Goal: Information Seeking & Learning: Learn about a topic

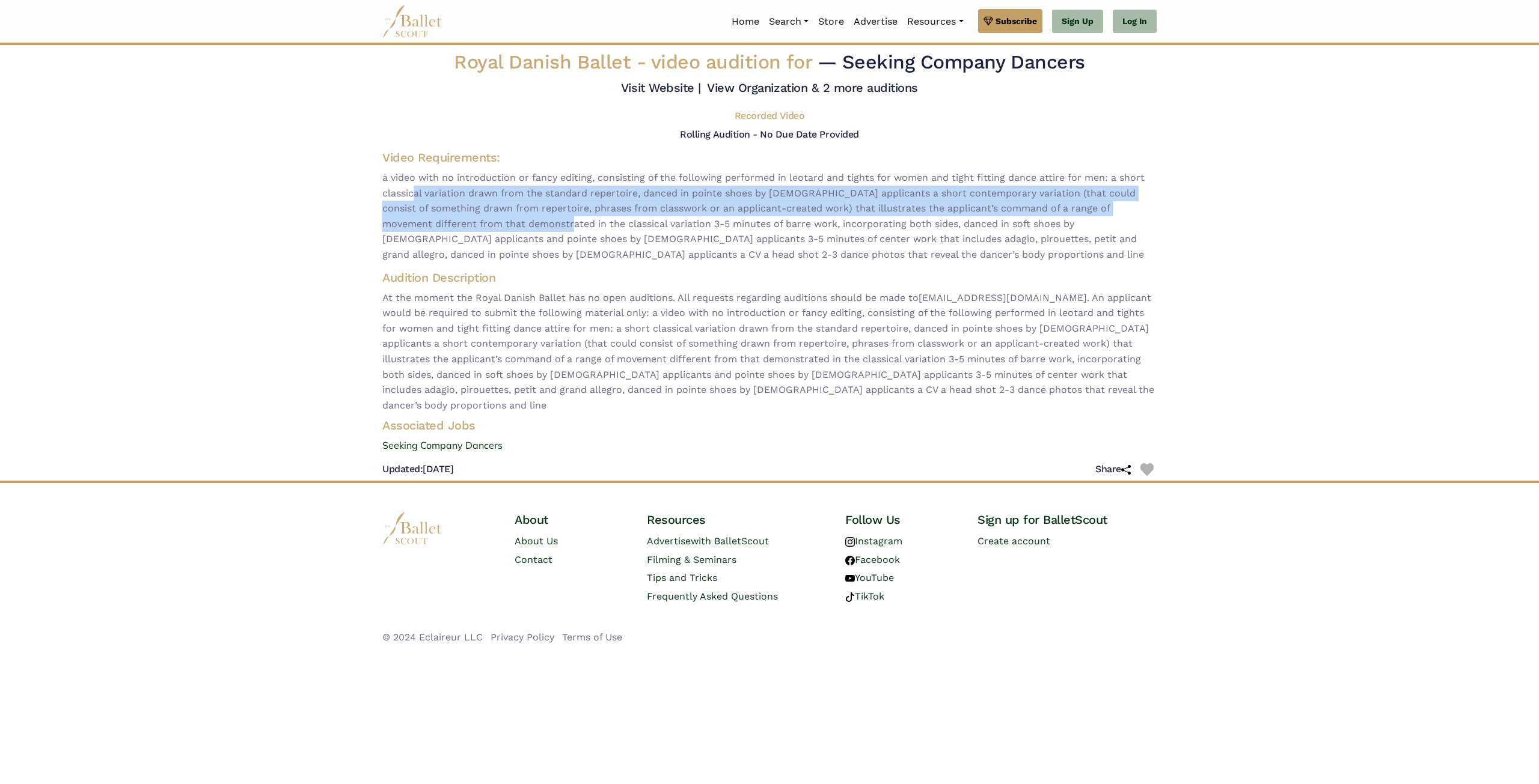
drag, startPoint x: 410, startPoint y: 196, endPoint x: 519, endPoint y: 218, distance: 111.2
click at [519, 218] on span "a video with no introduction or fancy editing, consisting of the following perf…" at bounding box center [769, 216] width 774 height 92
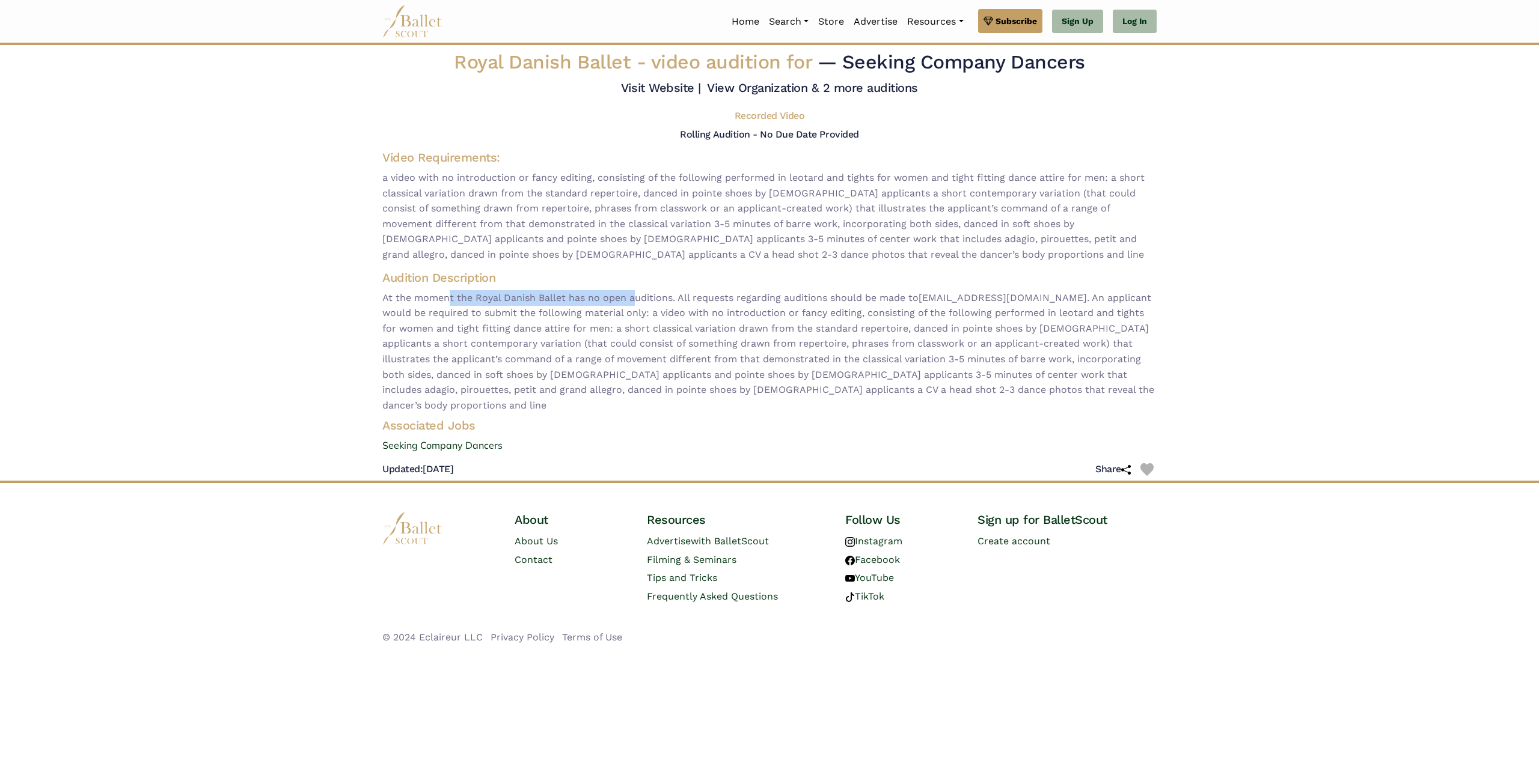
drag, startPoint x: 449, startPoint y: 298, endPoint x: 636, endPoint y: 301, distance: 187.0
click at [636, 301] on span "At the moment the Royal Danish Ballet has no open auditions. All requests regar…" at bounding box center [769, 351] width 774 height 123
drag, startPoint x: 490, startPoint y: 317, endPoint x: 639, endPoint y: 317, distance: 149.0
click at [639, 317] on span "At the moment the Royal Danish Ballet has no open auditions. All requests regar…" at bounding box center [769, 351] width 774 height 123
drag, startPoint x: 501, startPoint y: 358, endPoint x: 704, endPoint y: 352, distance: 203.1
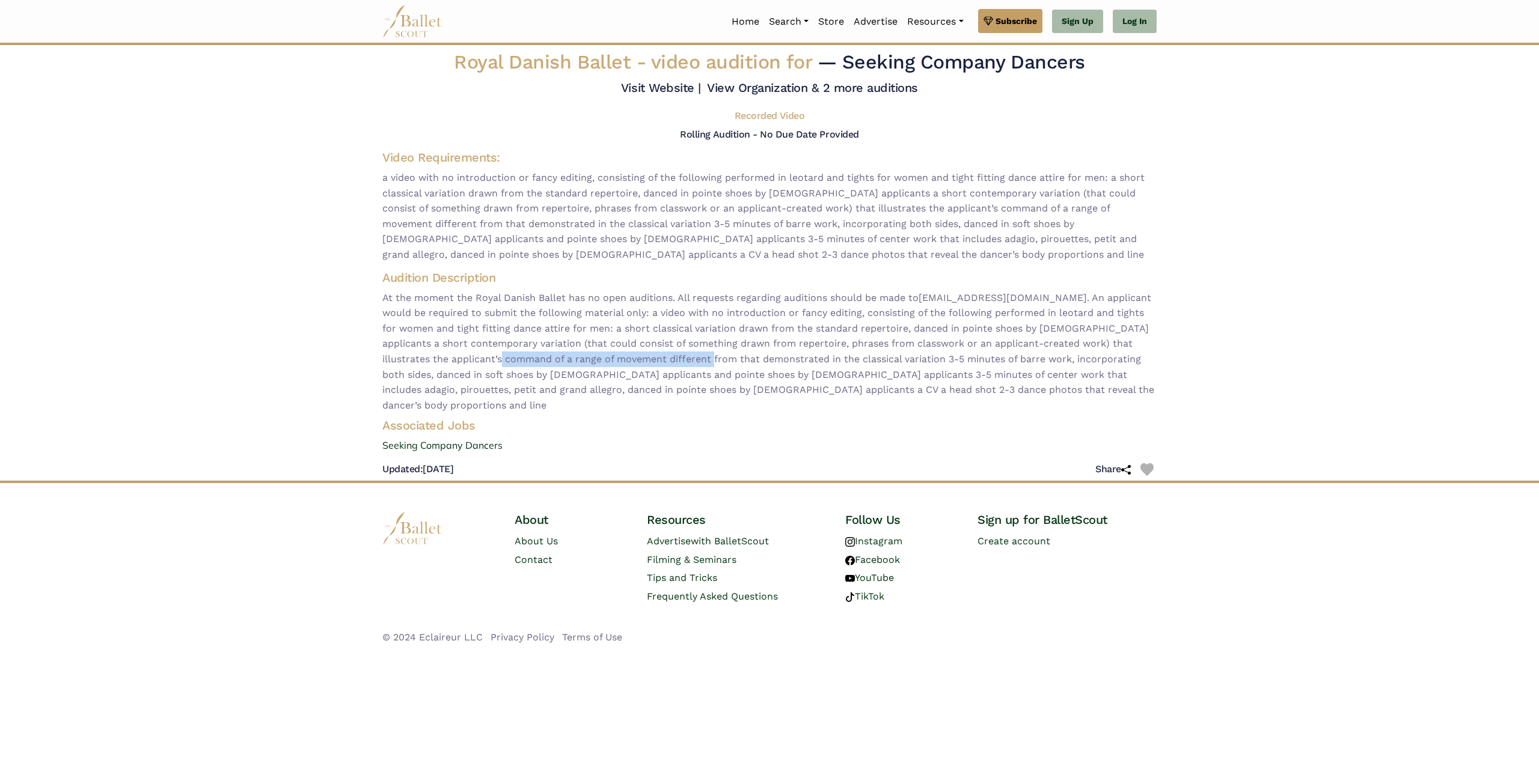
click at [704, 352] on span "At the moment the Royal Danish Ballet has no open auditions. All requests regar…" at bounding box center [769, 351] width 774 height 123
click at [468, 438] on link "Seeking Company Dancers" at bounding box center [769, 446] width 793 height 16
click at [813, 89] on link "View Organization & 2 more auditions" at bounding box center [812, 87] width 211 height 15
click at [652, 86] on link "Visit Website |" at bounding box center [661, 87] width 80 height 15
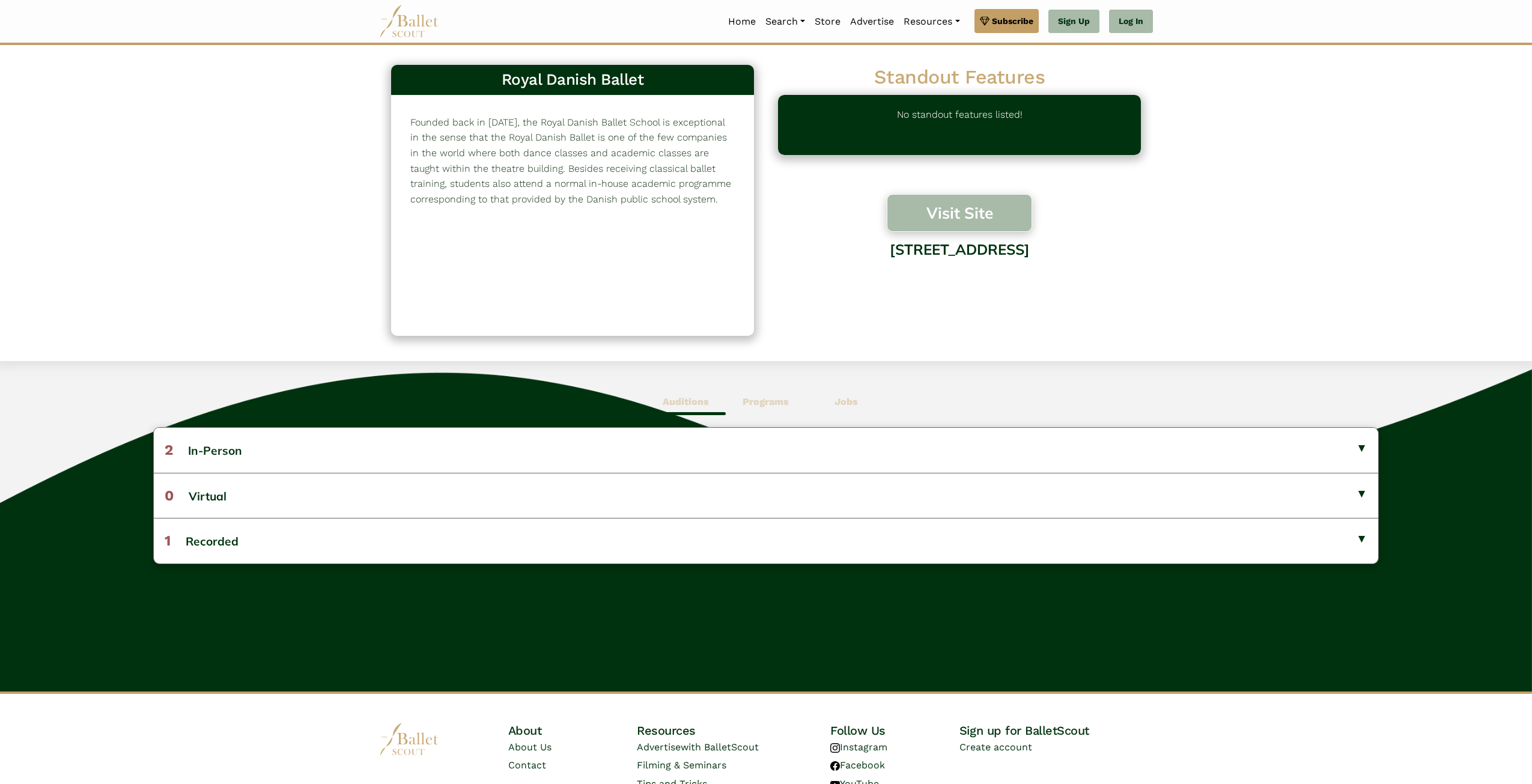
click at [945, 210] on button "Visit Site" at bounding box center [959, 213] width 146 height 38
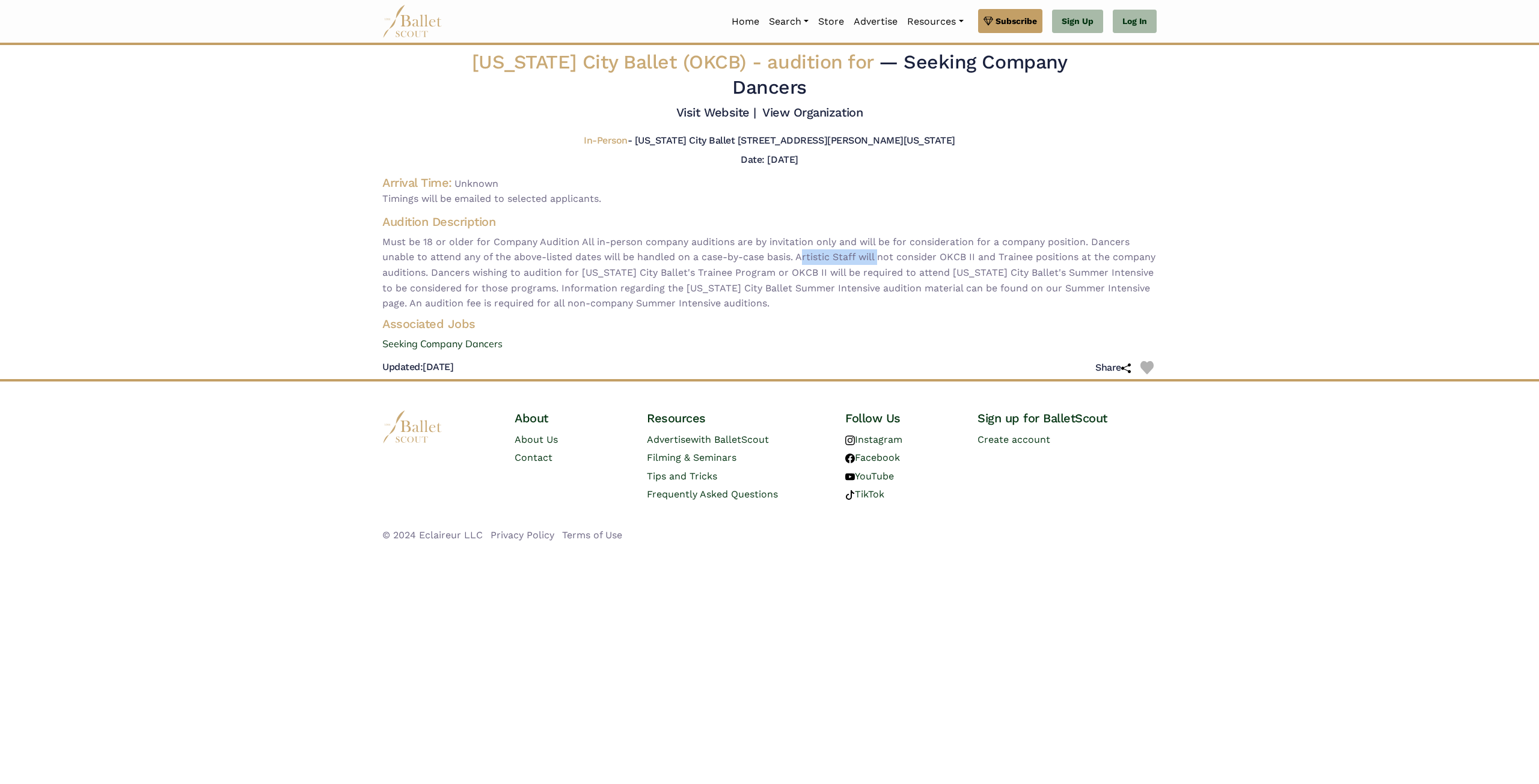
drag, startPoint x: 805, startPoint y: 252, endPoint x: 882, endPoint y: 252, distance: 77.0
click at [882, 252] on span "Must be 18 or older for Company Audition All in-person company auditions are by…" at bounding box center [769, 272] width 774 height 77
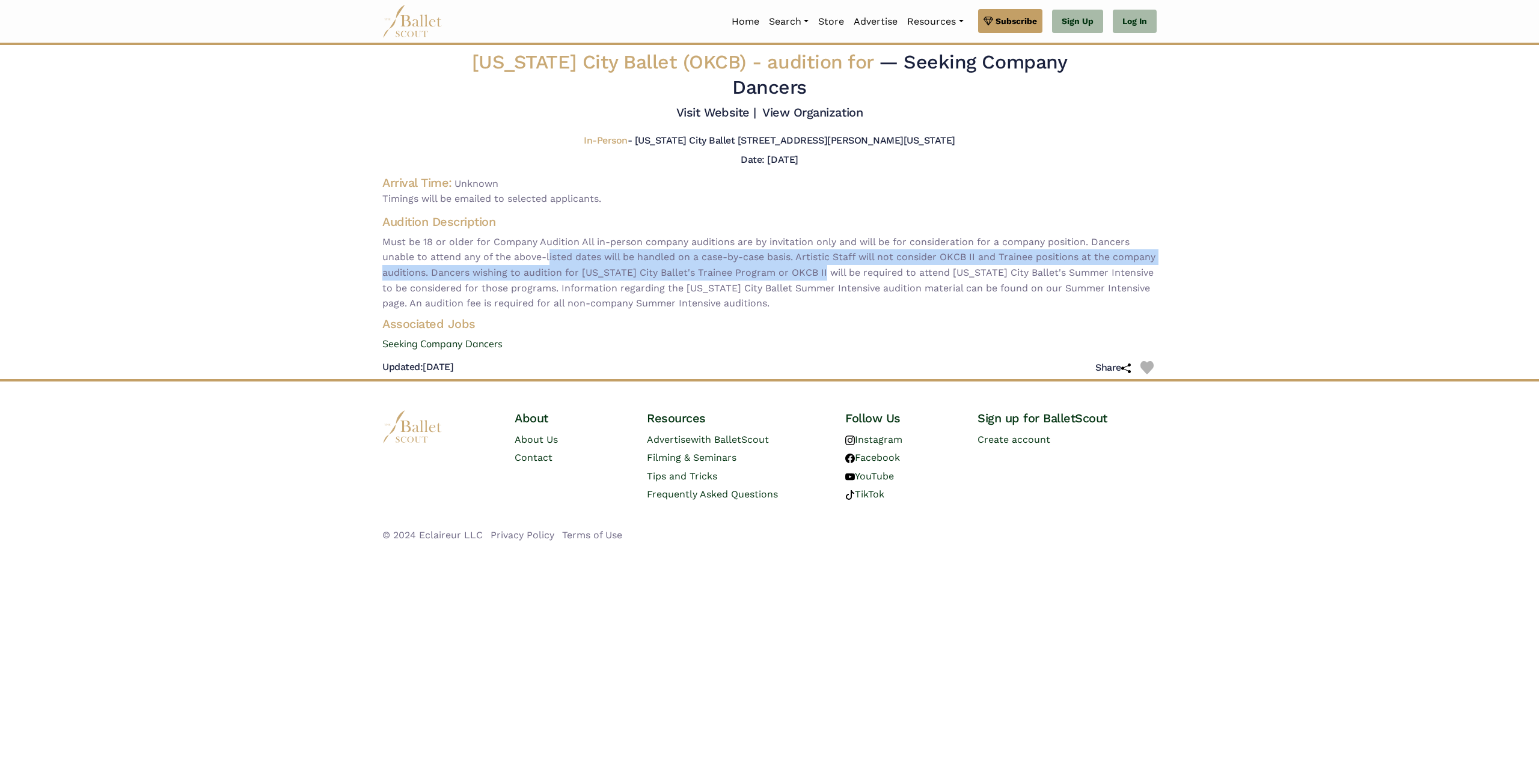
drag, startPoint x: 549, startPoint y: 256, endPoint x: 874, endPoint y: 269, distance: 325.3
click at [874, 269] on span "Must be 18 or older for Company Audition All in-person company auditions are by…" at bounding box center [769, 272] width 774 height 77
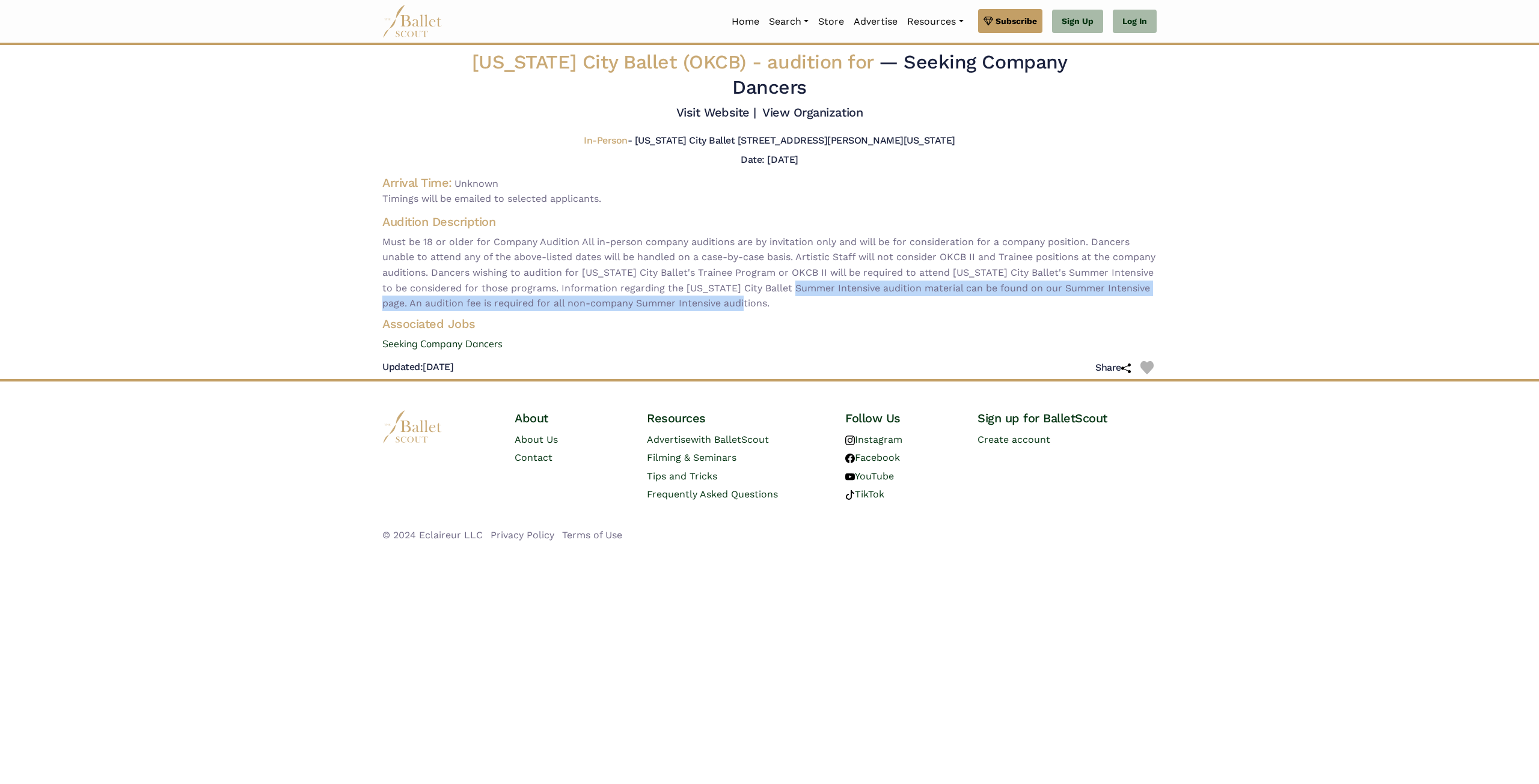
drag, startPoint x: 870, startPoint y: 287, endPoint x: 880, endPoint y: 299, distance: 15.6
click at [880, 299] on span "Must be 18 or older for Company Audition All in-person company auditions are by…" at bounding box center [769, 272] width 774 height 77
click at [701, 113] on link "Visit Website |" at bounding box center [716, 112] width 80 height 15
